Goal: Transaction & Acquisition: Purchase product/service

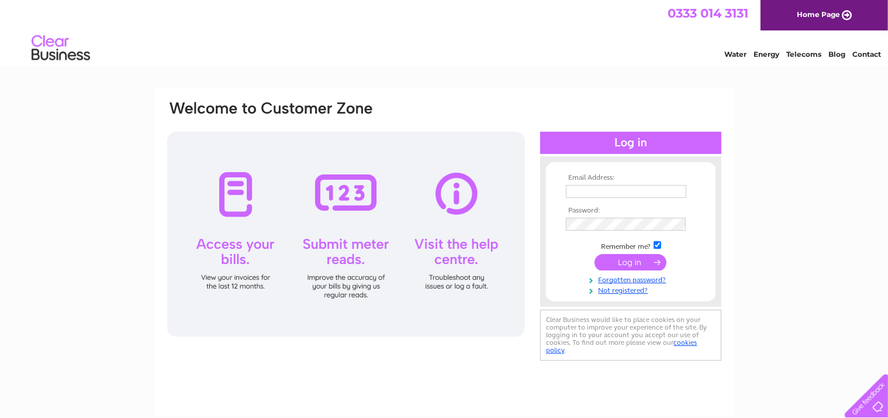
type input "granduncle2024@hotmail.com"
click at [646, 264] on input "submit" at bounding box center [631, 262] width 72 height 16
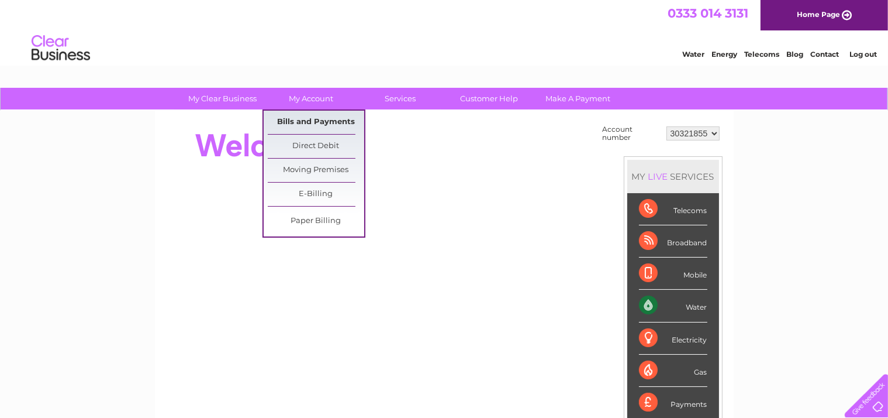
click at [311, 119] on link "Bills and Payments" at bounding box center [316, 122] width 96 height 23
click at [326, 125] on link "Bills and Payments" at bounding box center [316, 122] width 96 height 23
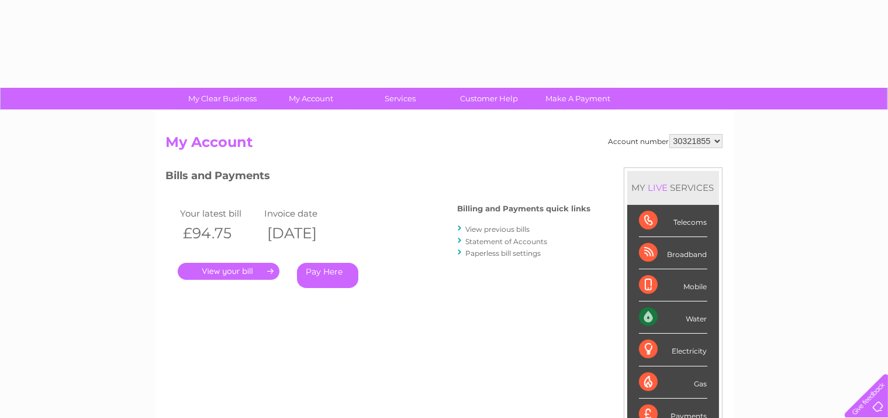
click at [337, 275] on link "Pay Here" at bounding box center [327, 275] width 61 height 25
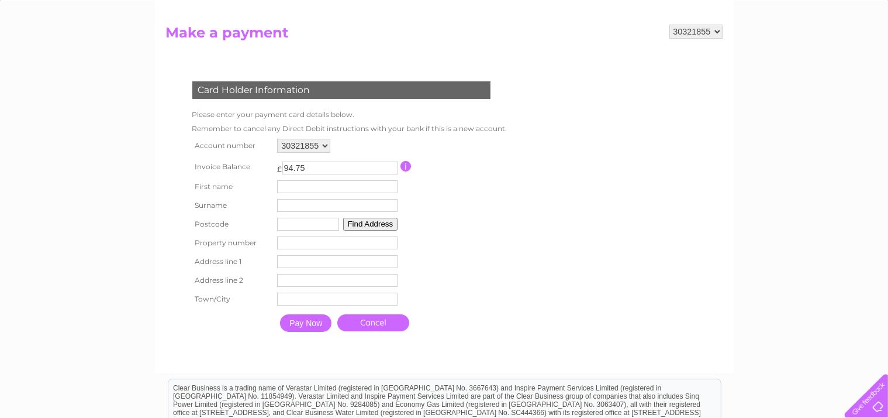
scroll to position [105, 0]
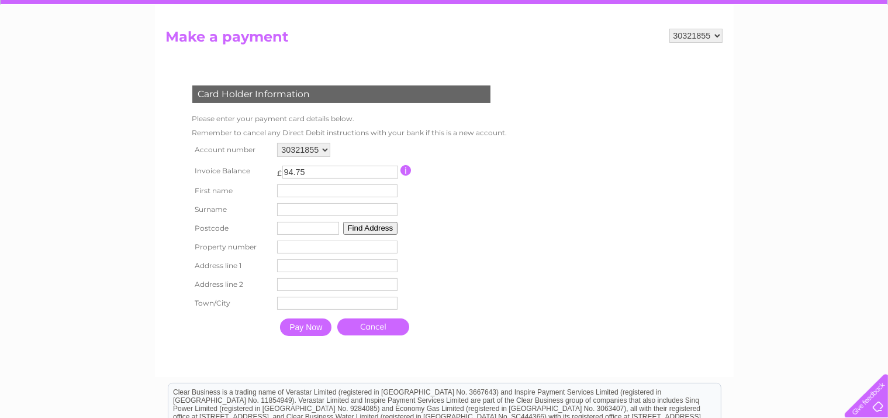
click at [325, 193] on input "text" at bounding box center [337, 190] width 120 height 13
click at [617, 202] on form "30321855 Make a payment Card Holder Information Please enter your payment card …" at bounding box center [444, 197] width 557 height 337
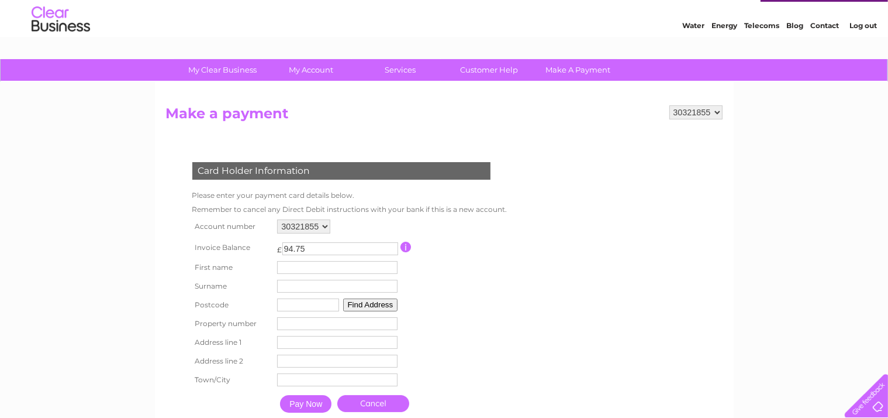
scroll to position [0, 0]
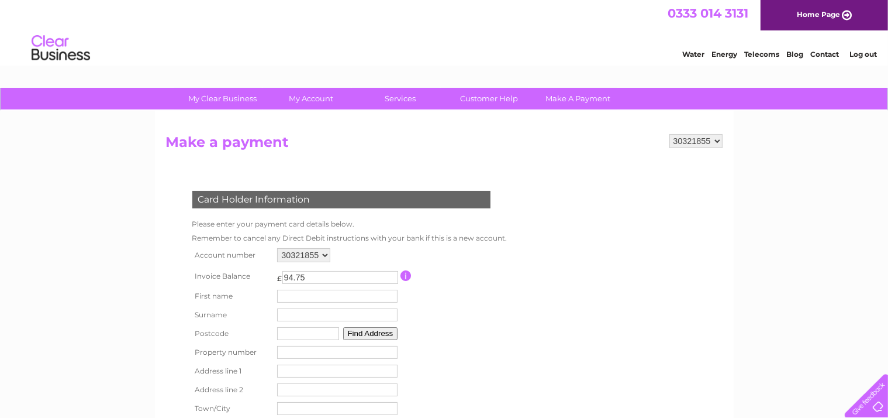
click at [563, 250] on form "30321855 Make a payment Card Holder Information Please enter your payment card …" at bounding box center [444, 302] width 557 height 336
